Goal: Task Accomplishment & Management: Manage account settings

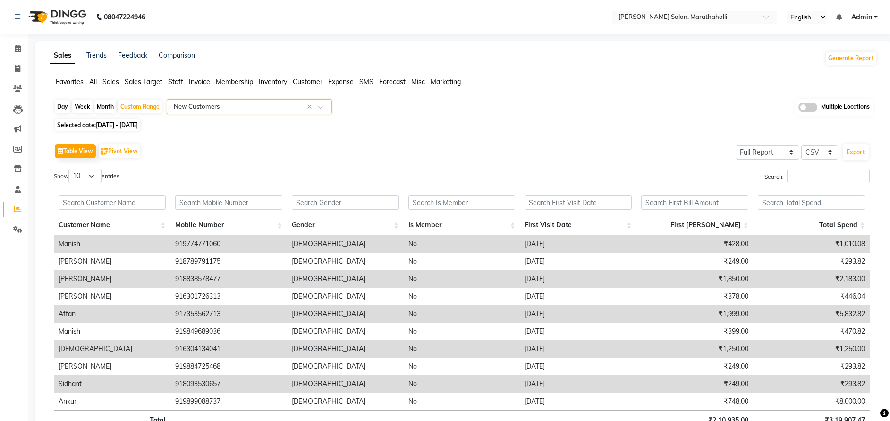
select select "full_report"
select select "csv"
click at [15, 69] on icon at bounding box center [17, 68] width 5 height 7
select select "service"
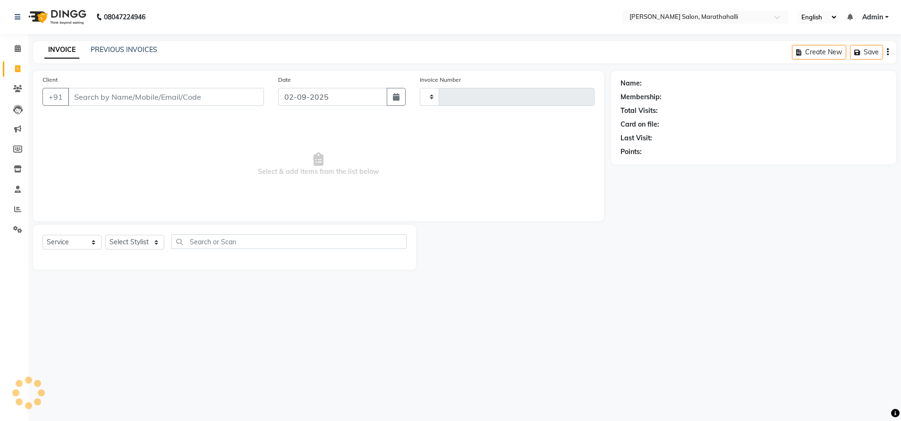
type input "6175"
select select "4783"
click at [131, 48] on link "PREVIOUS INVOICES" at bounding box center [124, 49] width 67 height 8
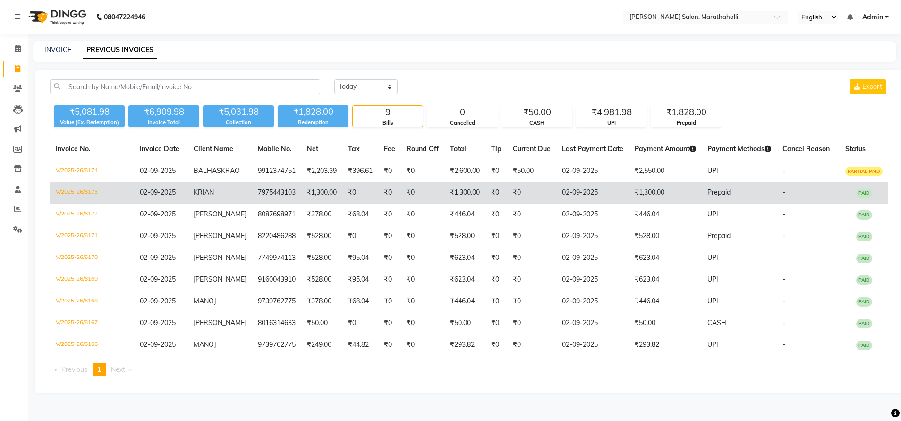
click at [401, 198] on td "₹0" at bounding box center [422, 193] width 43 height 22
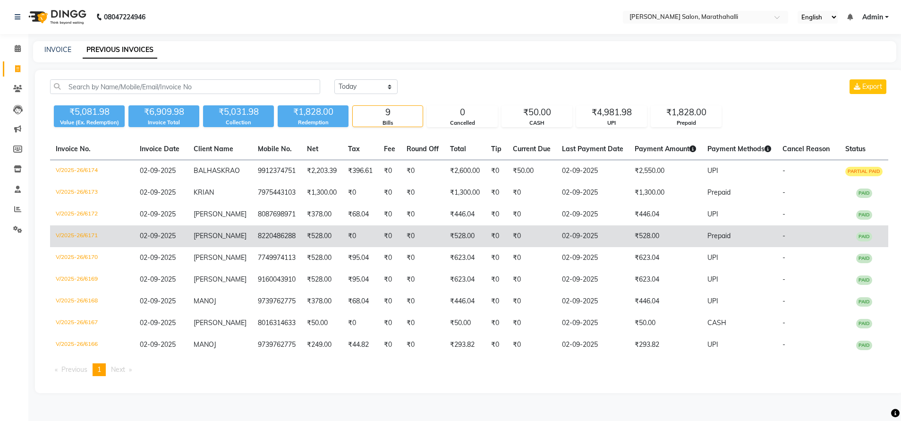
click at [256, 238] on td "8220486288" at bounding box center [276, 236] width 49 height 22
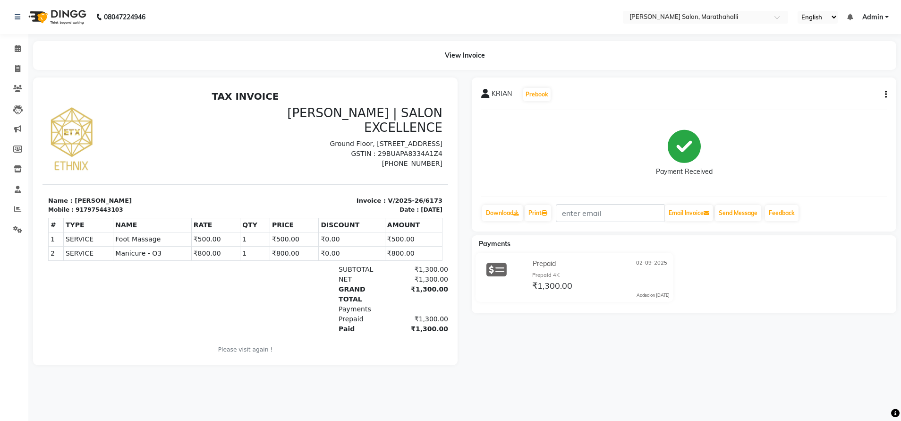
click at [82, 210] on div "917975443103" at bounding box center [99, 209] width 47 height 8
copy div "917975443103"
click at [884, 95] on icon "button" at bounding box center [885, 94] width 2 height 0
click at [829, 101] on div "Edit Invoice" at bounding box center [838, 107] width 65 height 12
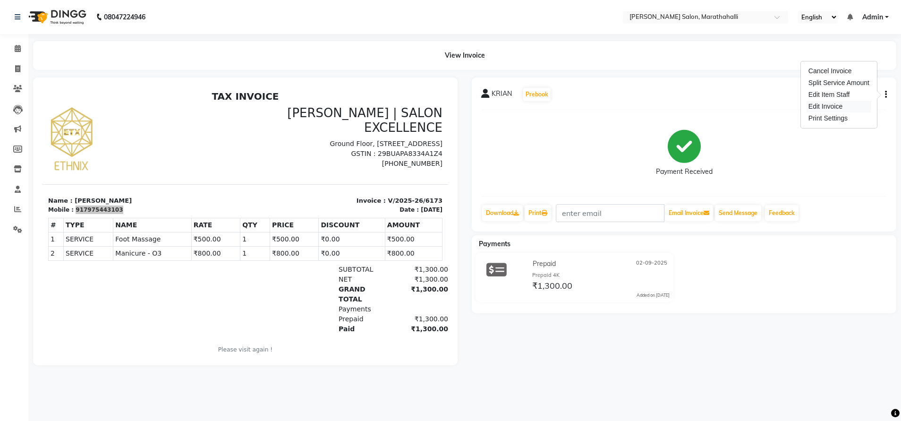
select select "service"
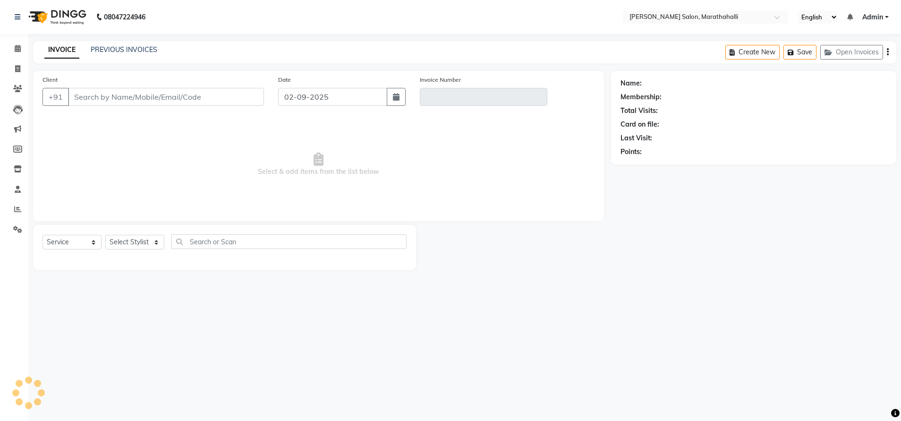
type input "7975443103"
type input "V/2025-26/6173"
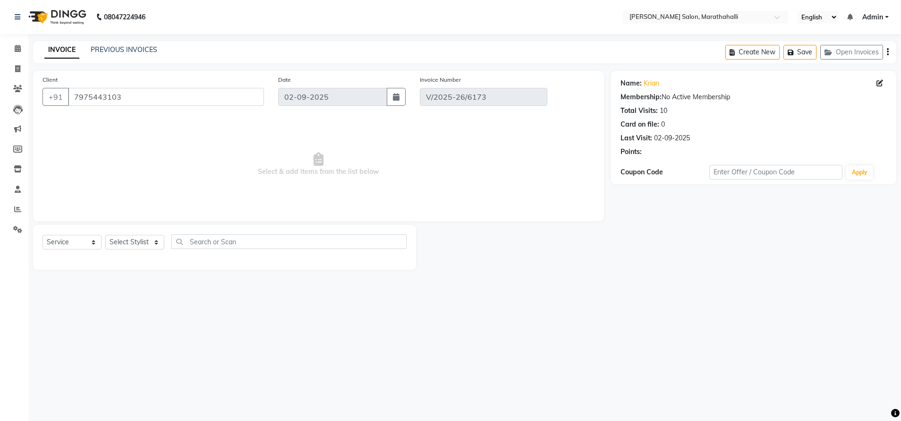
select select "select"
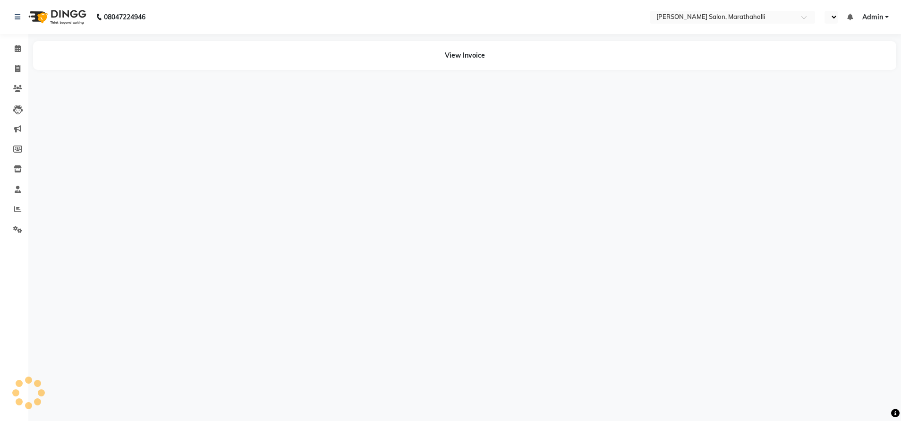
select select "en"
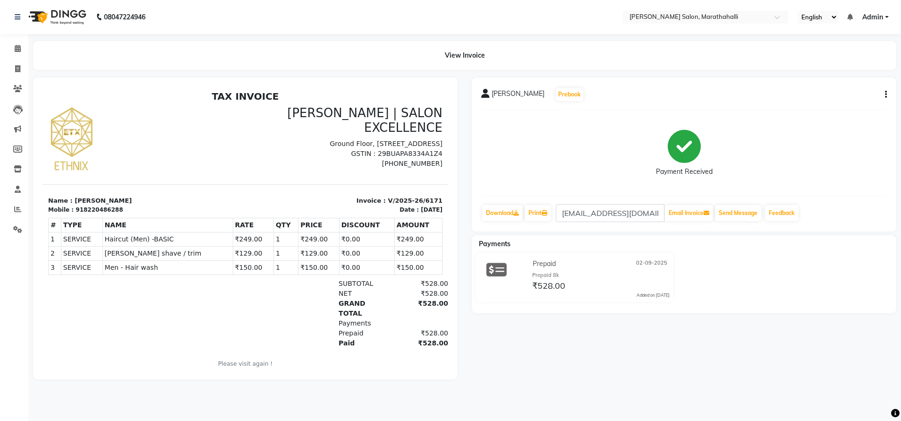
click at [881, 93] on button "button" at bounding box center [884, 95] width 6 height 10
click at [832, 107] on div "Edit Invoice" at bounding box center [838, 107] width 65 height 12
select select "service"
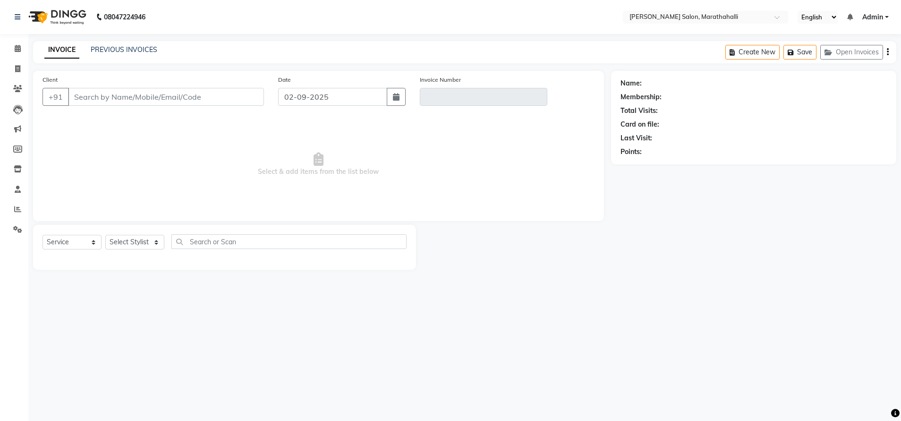
type input "8220486288"
type input "V/2025-26/6171"
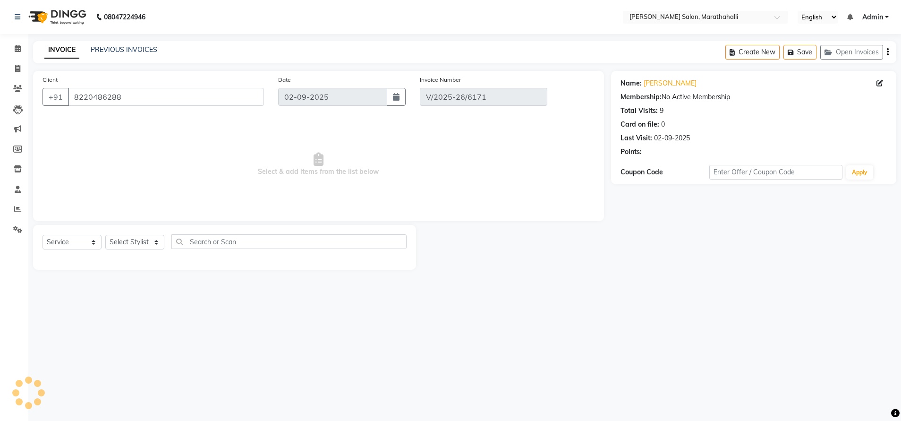
select select "select"
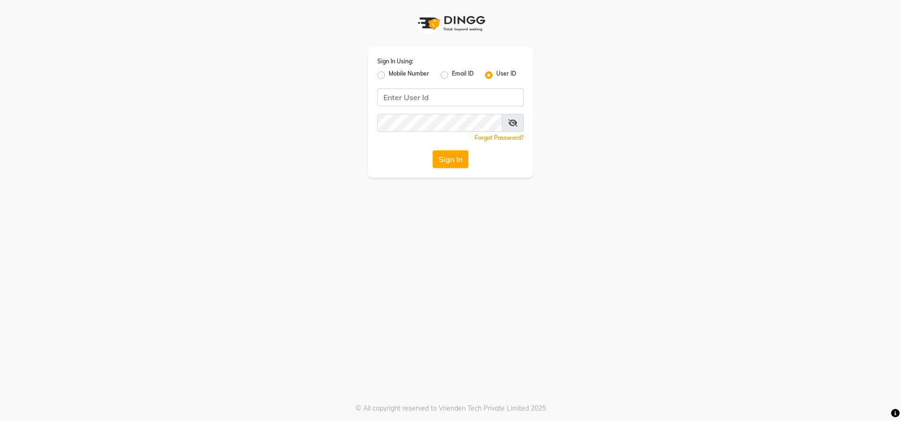
click at [388, 73] on label "Mobile Number" at bounding box center [408, 74] width 41 height 11
click at [388, 73] on input "Mobile Number" at bounding box center [391, 72] width 6 height 6
radio input "true"
radio input "false"
click at [413, 97] on input "Username" at bounding box center [466, 97] width 115 height 18
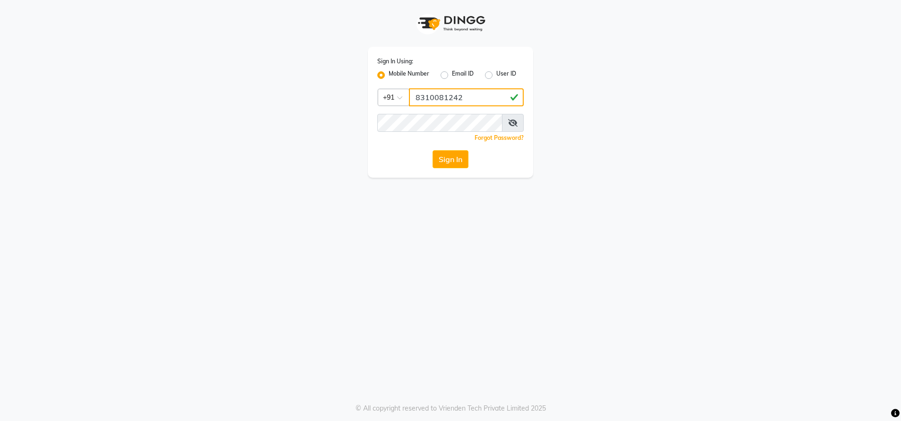
click at [434, 98] on input "8310081242" at bounding box center [466, 97] width 115 height 18
type input "8310081242"
click at [453, 160] on button "Sign In" at bounding box center [450, 159] width 36 height 18
